Goal: Task Accomplishment & Management: Complete application form

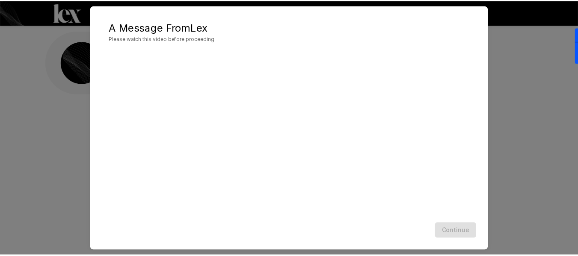
scroll to position [39, 0]
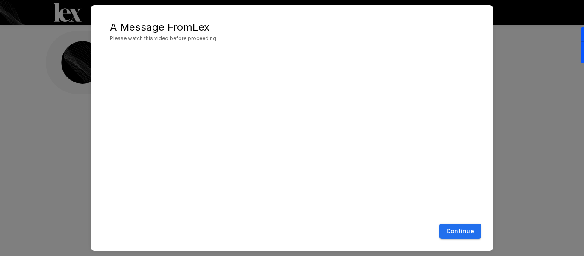
click at [468, 232] on button "Continue" at bounding box center [460, 232] width 41 height 16
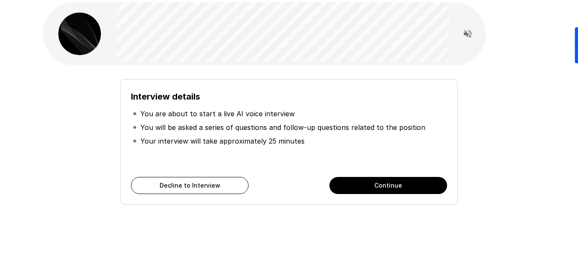
scroll to position [43, 0]
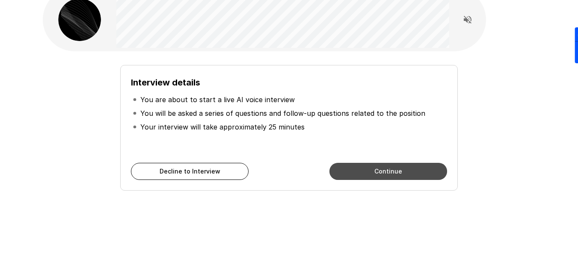
click at [390, 169] on button "Continue" at bounding box center [388, 171] width 118 height 17
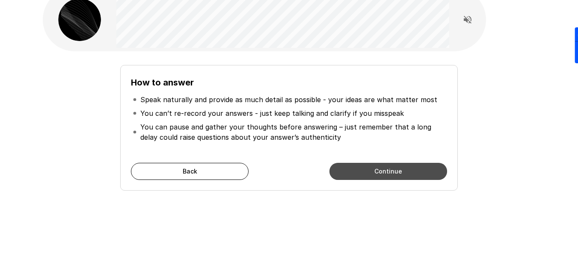
click at [394, 168] on button "Continue" at bounding box center [388, 171] width 118 height 17
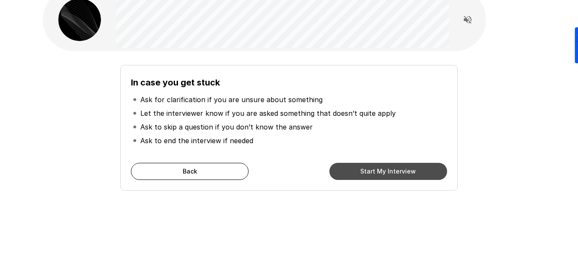
click at [391, 169] on button "Start My Interview" at bounding box center [388, 171] width 118 height 17
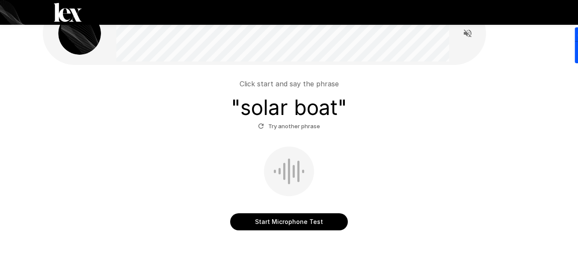
scroll to position [43, 0]
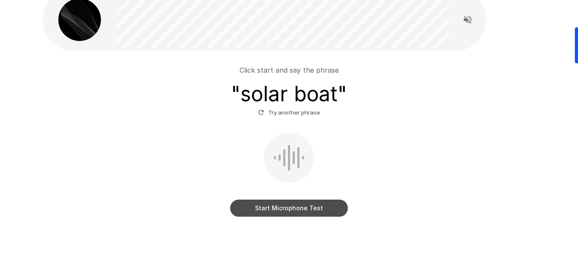
click at [326, 210] on button "Start Microphone Test" at bounding box center [289, 208] width 118 height 17
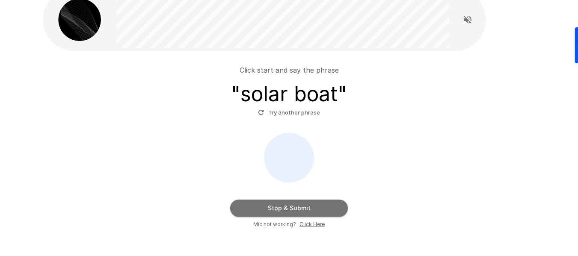
click at [328, 211] on button "Stop & Submit" at bounding box center [289, 208] width 118 height 17
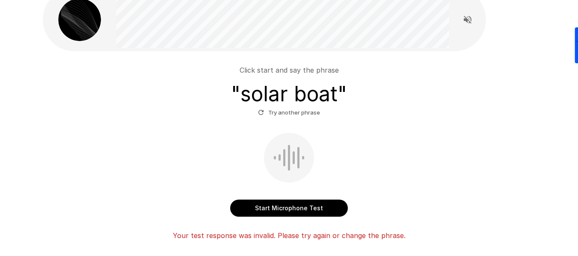
click at [332, 211] on button "Start Microphone Test" at bounding box center [289, 208] width 118 height 17
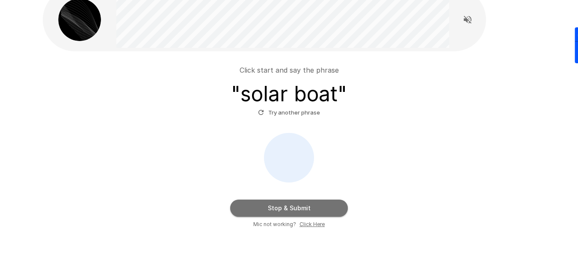
click at [332, 211] on button "Stop & Submit" at bounding box center [289, 208] width 118 height 17
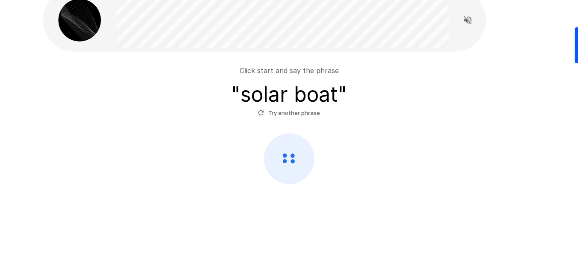
scroll to position [42, 0]
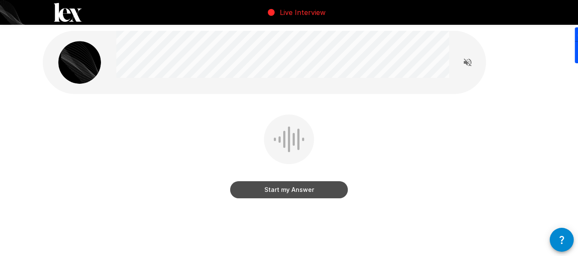
click at [316, 193] on button "Start my Answer" at bounding box center [289, 189] width 118 height 17
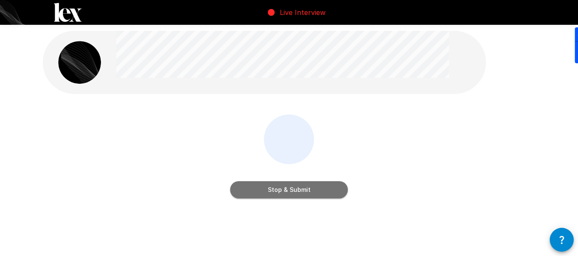
click at [284, 183] on button "Stop & Submit" at bounding box center [289, 189] width 118 height 17
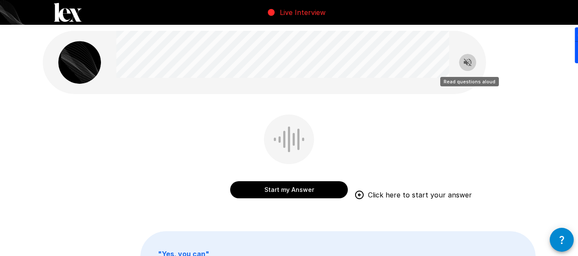
click at [467, 63] on icon "Read questions aloud" at bounding box center [468, 63] width 8 height 8
click at [318, 187] on button "Start my Answer" at bounding box center [289, 189] width 118 height 17
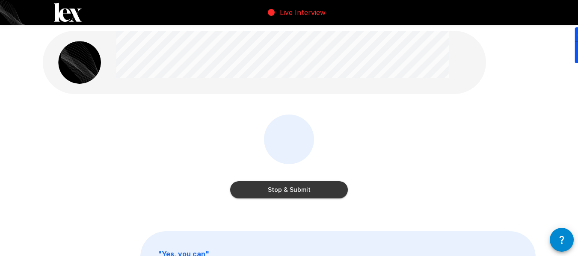
click at [322, 186] on button "Stop & Submit" at bounding box center [289, 189] width 118 height 17
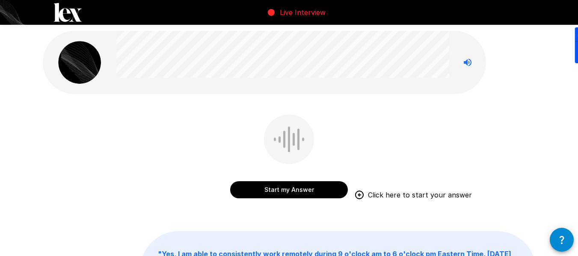
click at [322, 185] on button "Start my Answer" at bounding box center [289, 189] width 118 height 17
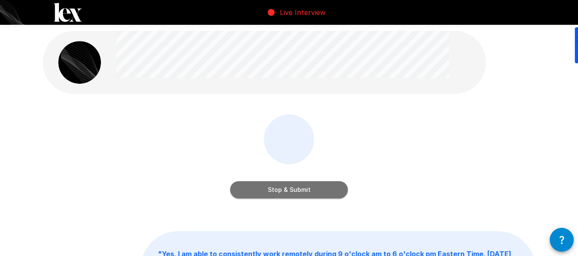
click at [319, 184] on button "Stop & Submit" at bounding box center [289, 189] width 118 height 17
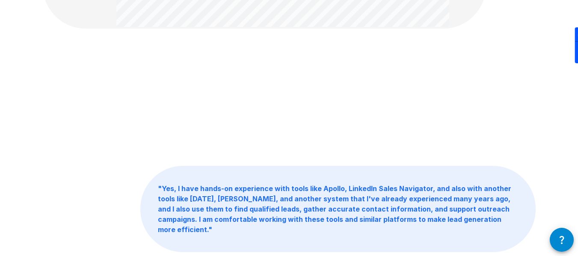
scroll to position [3, 0]
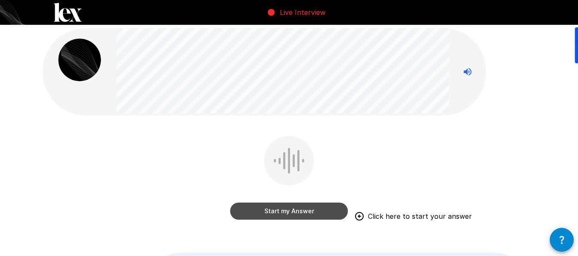
click at [321, 216] on button "Start my Answer" at bounding box center [289, 211] width 118 height 17
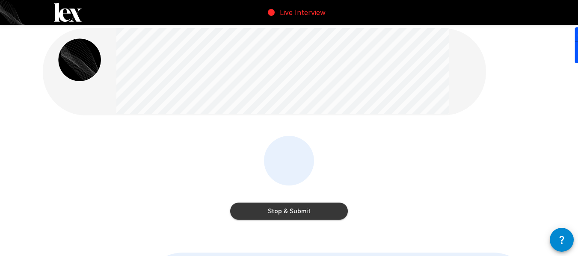
click at [321, 216] on button "Stop & Submit" at bounding box center [289, 211] width 118 height 17
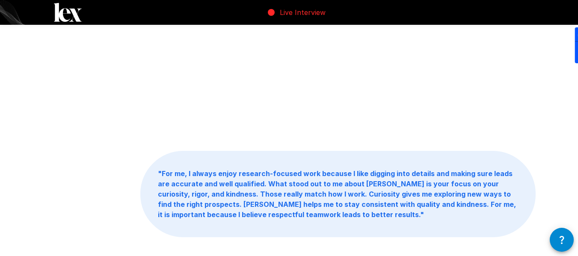
scroll to position [0, 0]
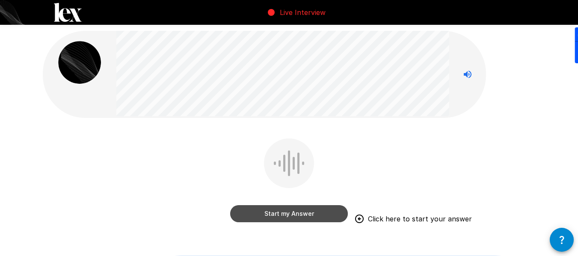
click at [333, 217] on button "Start my Answer" at bounding box center [289, 213] width 118 height 17
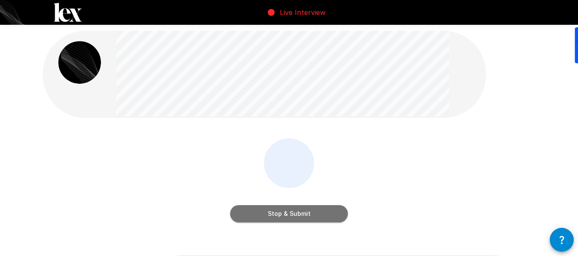
click at [313, 212] on button "Stop & Submit" at bounding box center [289, 213] width 118 height 17
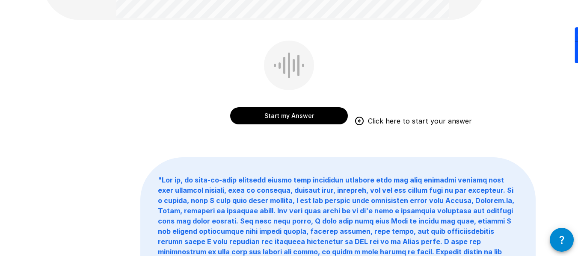
scroll to position [86, 0]
click at [316, 110] on button "Start my Answer" at bounding box center [289, 115] width 118 height 17
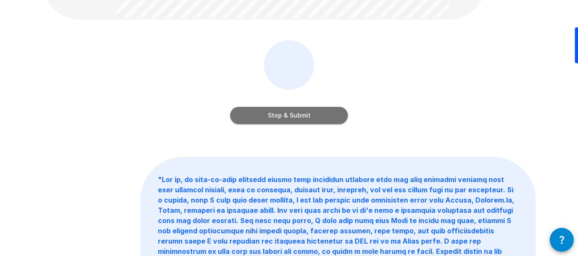
click at [298, 117] on button "Stop & Submit" at bounding box center [289, 115] width 118 height 17
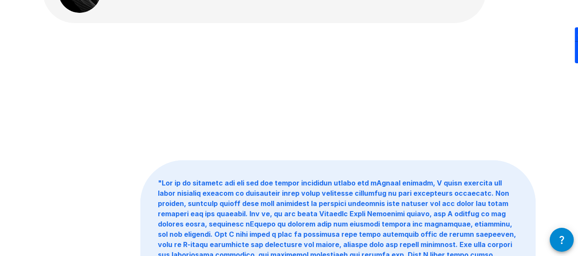
scroll to position [0, 0]
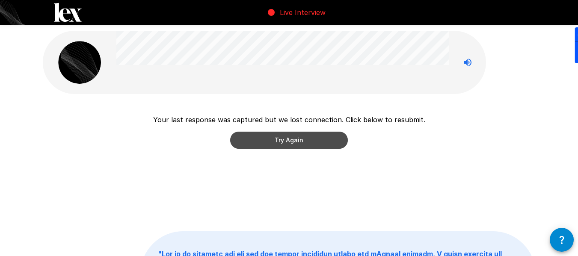
click at [333, 139] on button "Try Again" at bounding box center [289, 140] width 118 height 17
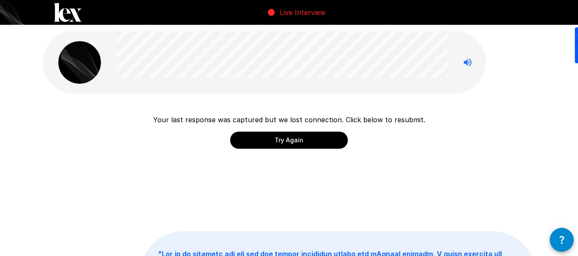
click at [333, 145] on button "Try Again" at bounding box center [289, 140] width 118 height 17
click at [326, 138] on button "Try Again" at bounding box center [289, 140] width 118 height 17
click at [302, 138] on button "Try Again" at bounding box center [289, 140] width 118 height 17
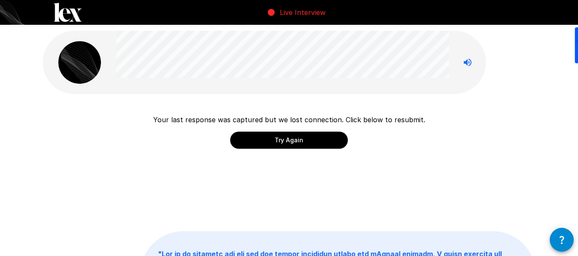
click at [302, 138] on button "Try Again" at bounding box center [289, 140] width 118 height 17
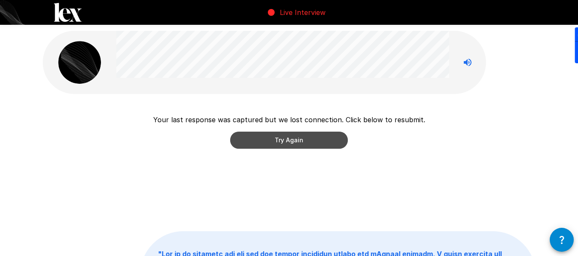
click at [302, 138] on button "Try Again" at bounding box center [289, 140] width 118 height 17
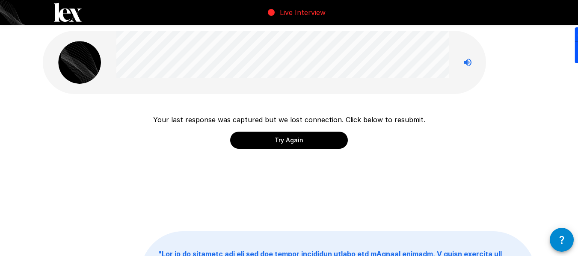
click at [302, 138] on button "Try Again" at bounding box center [289, 140] width 118 height 17
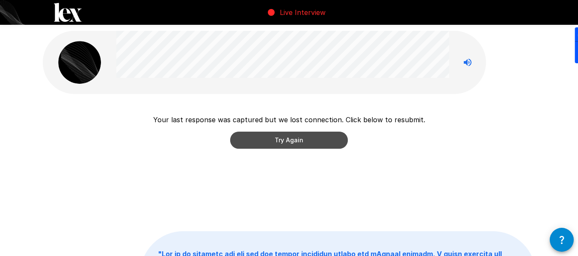
click at [302, 138] on button "Try Again" at bounding box center [289, 140] width 118 height 17
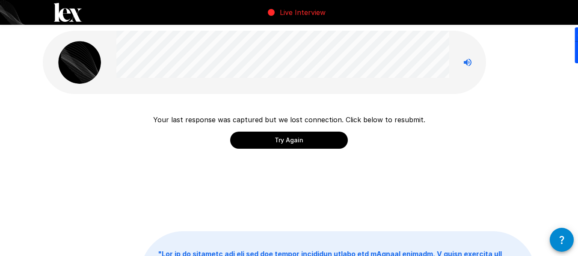
click at [302, 138] on button "Try Again" at bounding box center [289, 140] width 118 height 17
click at [312, 141] on button "Try Again" at bounding box center [289, 140] width 118 height 17
click at [313, 139] on button "Try Again" at bounding box center [289, 140] width 118 height 17
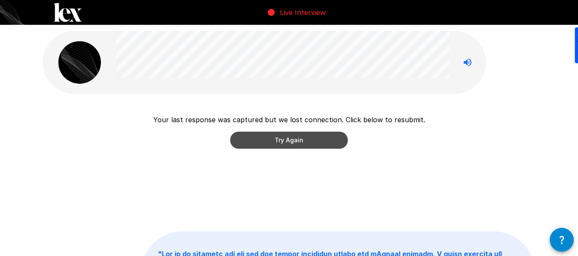
click at [314, 139] on button "Try Again" at bounding box center [289, 140] width 118 height 17
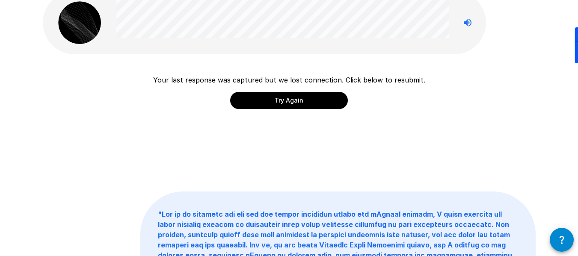
scroll to position [39, 0]
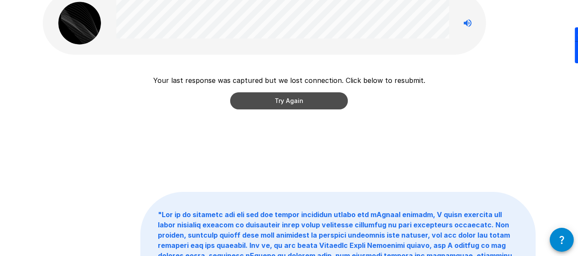
click at [325, 102] on button "Try Again" at bounding box center [289, 100] width 118 height 17
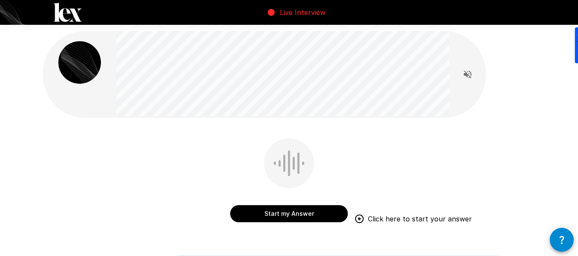
drag, startPoint x: 331, startPoint y: 211, endPoint x: 338, endPoint y: 206, distance: 9.3
click at [334, 210] on button "Start my Answer" at bounding box center [289, 213] width 118 height 17
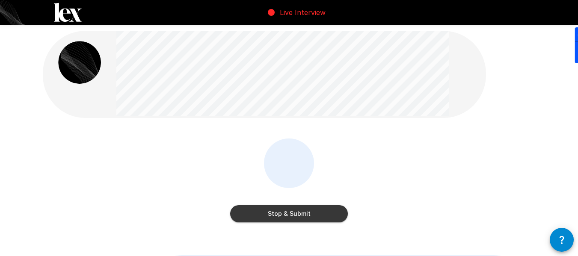
drag, startPoint x: 305, startPoint y: 212, endPoint x: 412, endPoint y: 153, distance: 122.9
click at [410, 156] on div "Stop & Submit" at bounding box center [289, 187] width 493 height 96
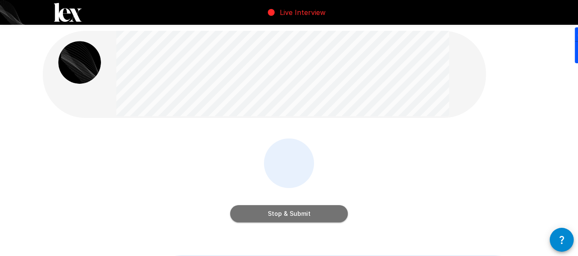
click at [325, 213] on button "Stop & Submit" at bounding box center [289, 213] width 118 height 17
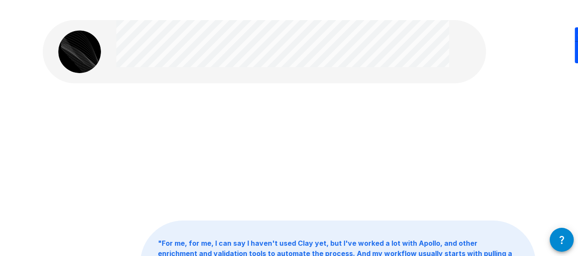
scroll to position [10, 0]
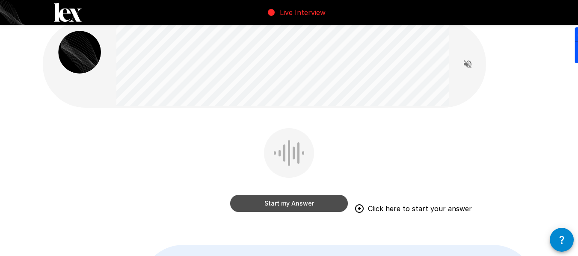
click at [323, 202] on button "Start my Answer" at bounding box center [289, 203] width 118 height 17
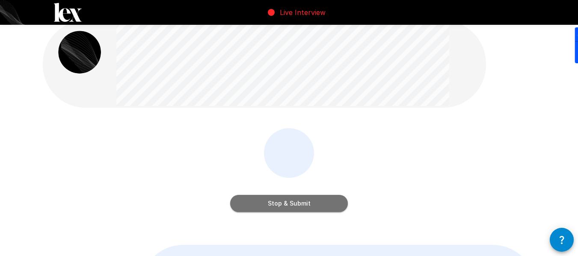
click at [314, 198] on button "Stop & Submit" at bounding box center [289, 203] width 118 height 17
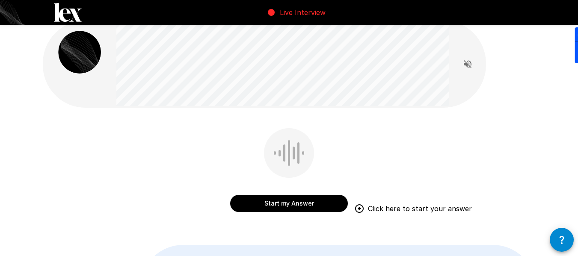
click at [316, 207] on button "Start my Answer" at bounding box center [289, 203] width 118 height 17
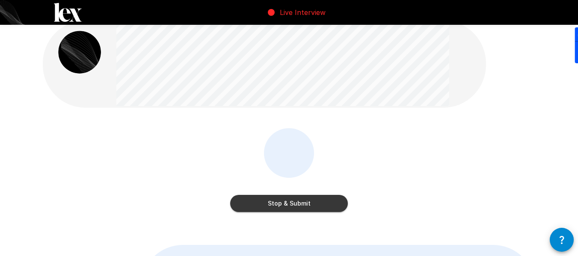
click at [316, 207] on button "Stop & Submit" at bounding box center [289, 203] width 118 height 17
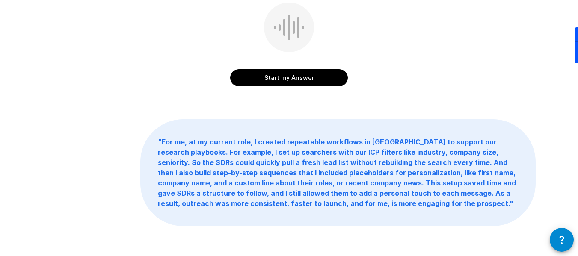
scroll to position [0, 0]
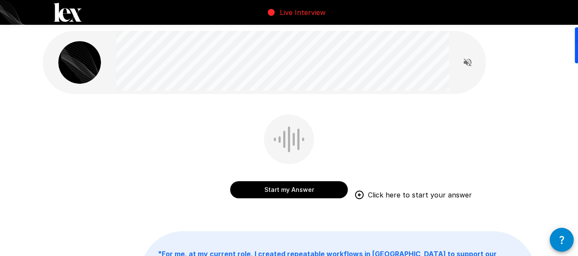
drag, startPoint x: 341, startPoint y: 187, endPoint x: 517, endPoint y: 143, distance: 180.7
click at [517, 143] on div "Start my Answer Click here to start your answer" at bounding box center [289, 163] width 493 height 96
click at [331, 188] on button "Start my Answer" at bounding box center [289, 189] width 118 height 17
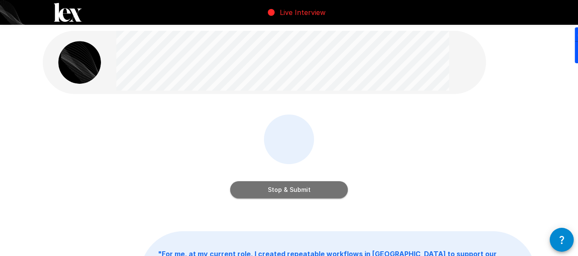
click at [325, 190] on button "Stop & Submit" at bounding box center [289, 189] width 118 height 17
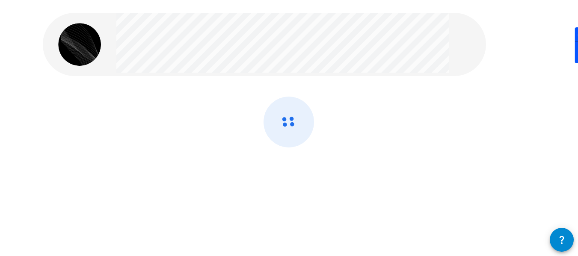
scroll to position [23, 0]
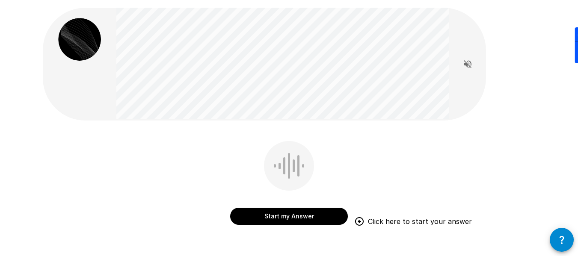
click at [332, 218] on button "Start my Answer" at bounding box center [289, 216] width 118 height 17
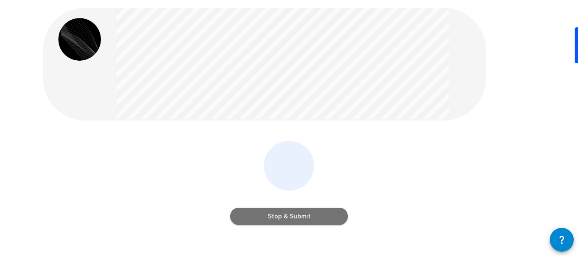
click at [299, 215] on button "Stop & Submit" at bounding box center [289, 216] width 118 height 17
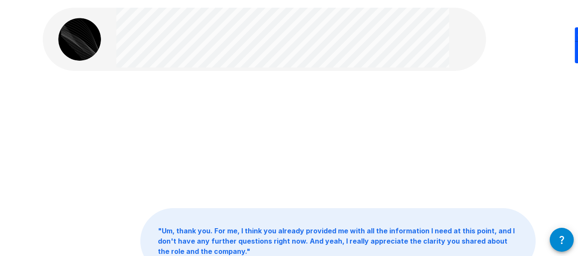
scroll to position [13, 0]
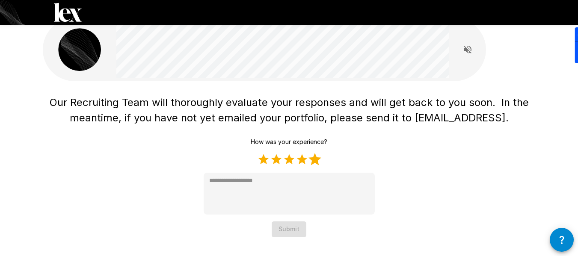
click at [314, 160] on label "5 Stars" at bounding box center [314, 159] width 13 height 13
type textarea "*"
click at [302, 229] on button "Submit" at bounding box center [289, 230] width 35 height 16
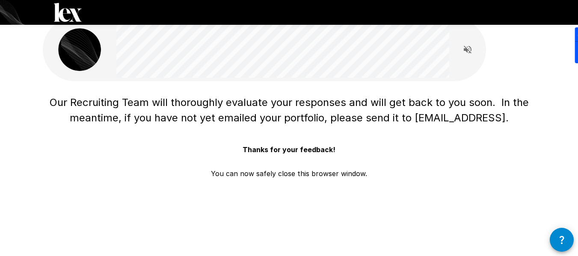
scroll to position [0, 0]
